Goal: Information Seeking & Learning: Learn about a topic

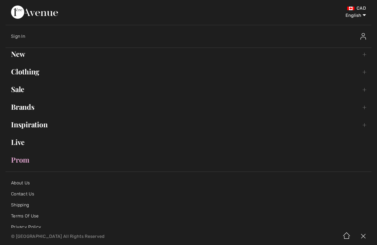
click at [363, 19] on select "English Français" at bounding box center [351, 14] width 29 height 17
select select "/fr/rabais/"
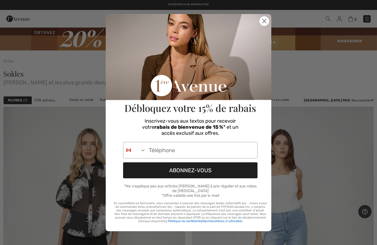
click at [181, 151] on input "Phone Number" at bounding box center [201, 150] width 111 height 16
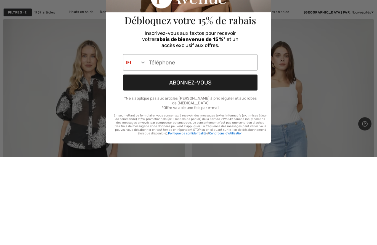
type input "514-249-0451"
click at [211, 162] on button "ABONNEZ-VOUS" at bounding box center [190, 170] width 134 height 16
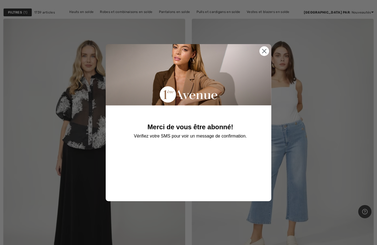
click at [267, 54] on circle "Close dialog" at bounding box center [263, 50] width 9 height 9
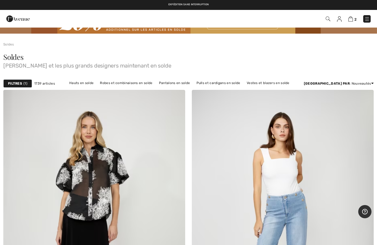
scroll to position [0, 0]
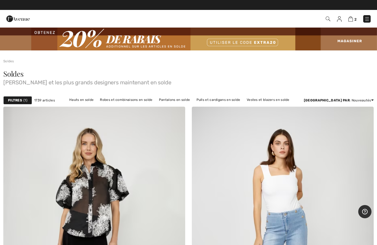
click at [364, 19] on img at bounding box center [367, 19] width 6 height 6
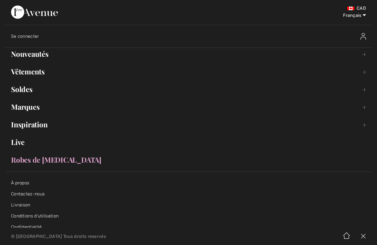
click at [25, 56] on link "Nouveautés Toggle submenu" at bounding box center [189, 54] width 366 height 12
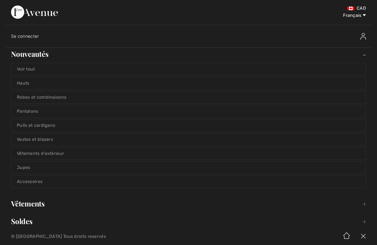
click at [17, 69] on link "Voir tout" at bounding box center [188, 69] width 354 height 12
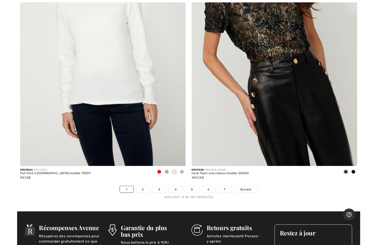
scroll to position [7517, 0]
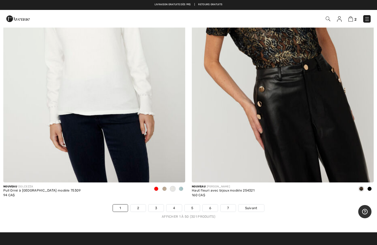
click at [252, 206] on link "Suivant" at bounding box center [251, 208] width 26 height 7
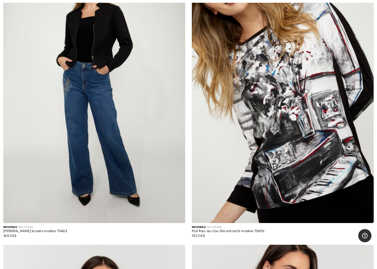
scroll to position [451, 0]
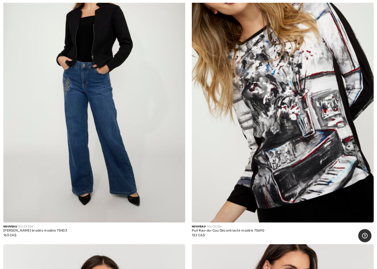
click at [137, 139] on img at bounding box center [94, 86] width 182 height 273
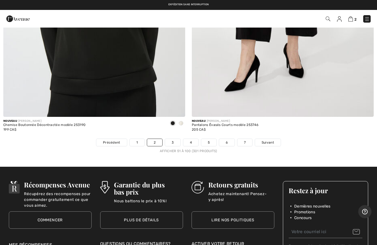
scroll to position [7582, 0]
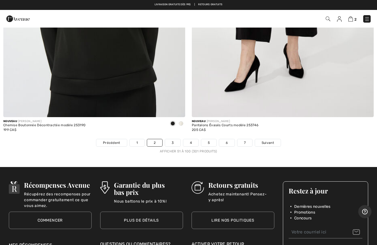
click at [171, 139] on link "3" at bounding box center [172, 142] width 15 height 7
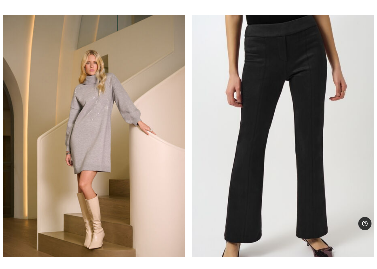
scroll to position [1327, 0]
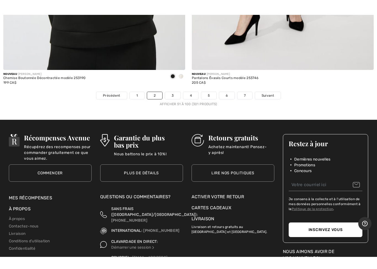
scroll to position [7642, 0]
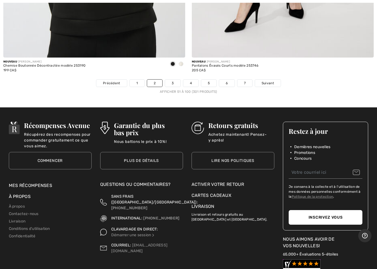
click at [174, 80] on link "3" at bounding box center [172, 83] width 15 height 7
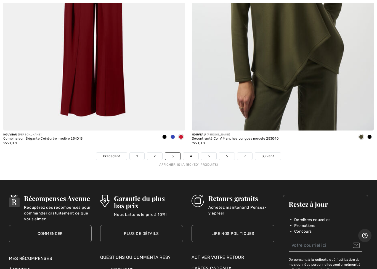
scroll to position [7569, 0]
click at [190, 153] on link "4" at bounding box center [190, 156] width 15 height 7
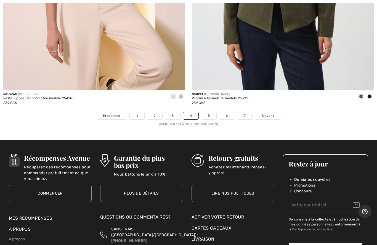
scroll to position [7607, 0]
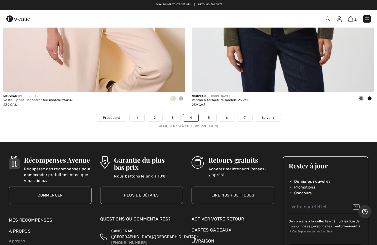
click at [211, 114] on link "5" at bounding box center [208, 117] width 15 height 7
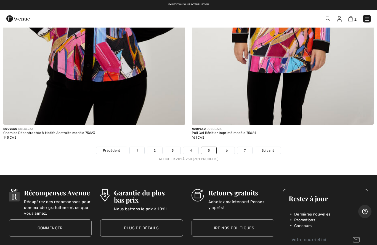
scroll to position [7561, 0]
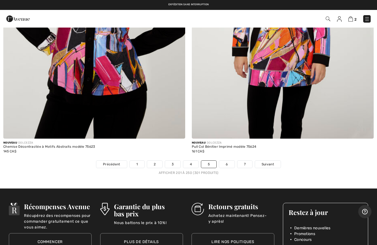
click at [274, 161] on link "Suivant" at bounding box center [268, 164] width 26 height 7
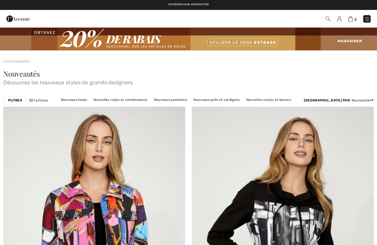
checkbox input "true"
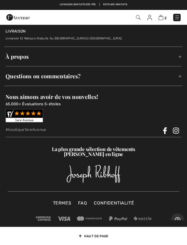
scroll to position [4299, 0]
